Goal: Information Seeking & Learning: Understand process/instructions

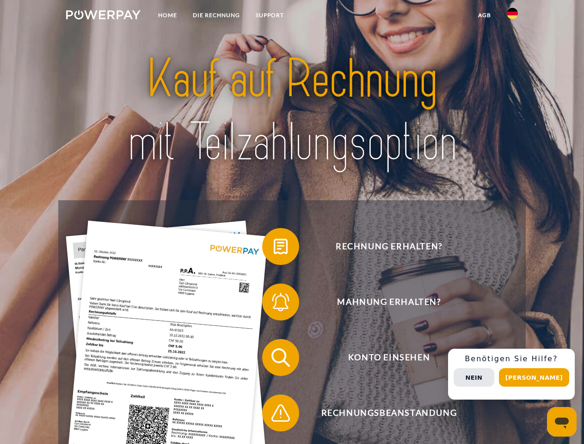
click at [103, 16] on img at bounding box center [103, 14] width 74 height 9
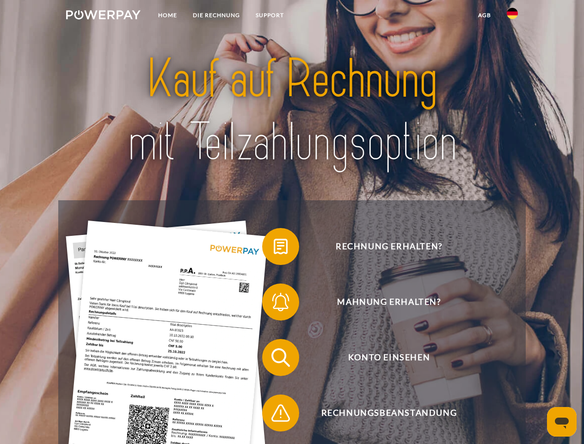
click at [513, 16] on img at bounding box center [512, 13] width 11 height 11
click at [484, 15] on link "agb" at bounding box center [485, 15] width 29 height 17
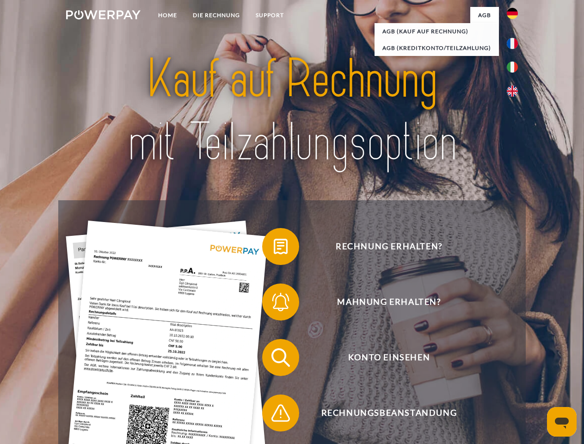
click at [274, 248] on span at bounding box center [267, 246] width 46 height 46
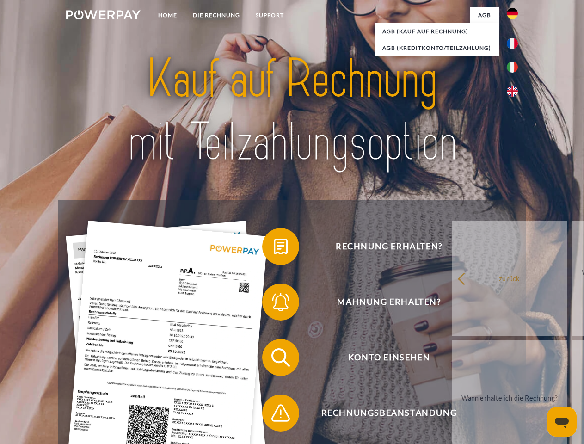
click at [274, 304] on div "Rechnung erhalten? Mahnung erhalten? Konto einsehen" at bounding box center [291, 385] width 467 height 370
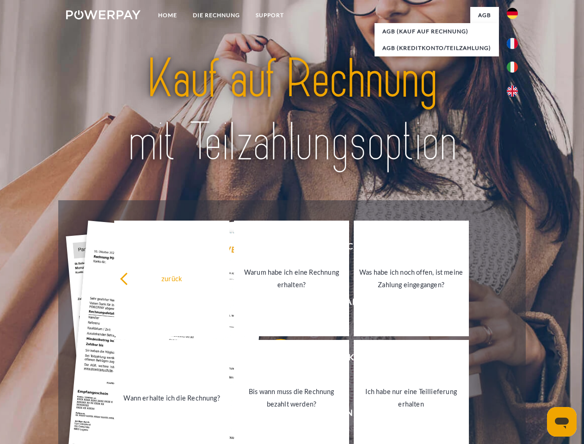
click at [274, 360] on link "Bis wann muss die Rechnung bezahlt werden?" at bounding box center [291, 398] width 115 height 116
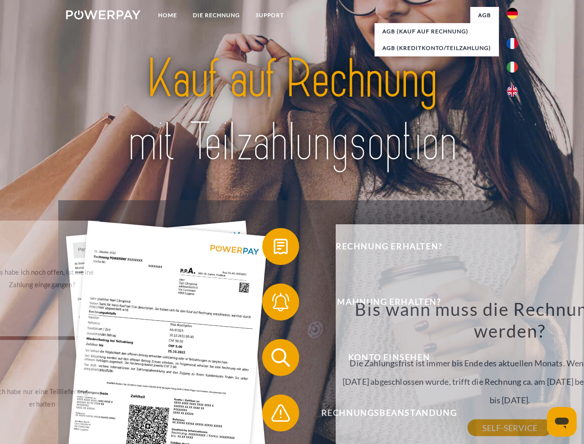
click at [274, 415] on span at bounding box center [267, 413] width 46 height 46
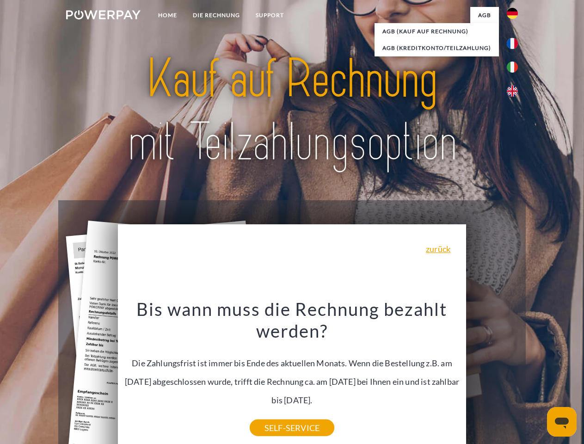
click at [515, 374] on div "Rechnung erhalten? Mahnung erhalten? Konto einsehen" at bounding box center [291, 385] width 467 height 370
click at [492, 376] on span "Konto einsehen" at bounding box center [389, 357] width 227 height 37
click at [538, 378] on header "Home DIE RECHNUNG SUPPORT" at bounding box center [292, 319] width 584 height 639
